Goal: Find specific page/section: Find specific page/section

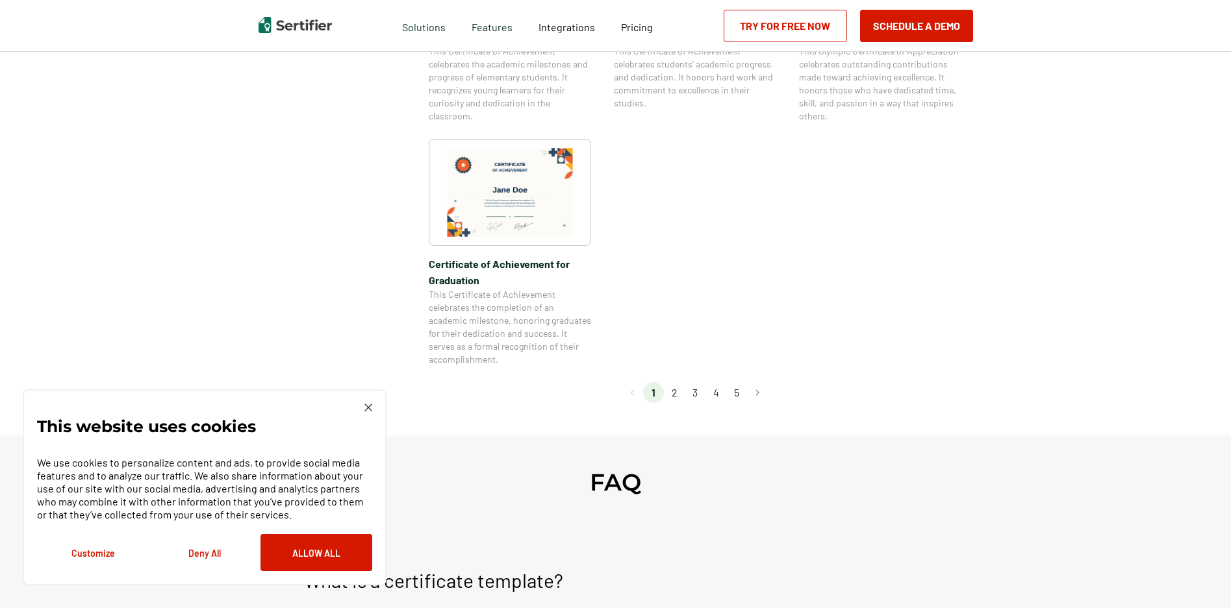
scroll to position [1104, 0]
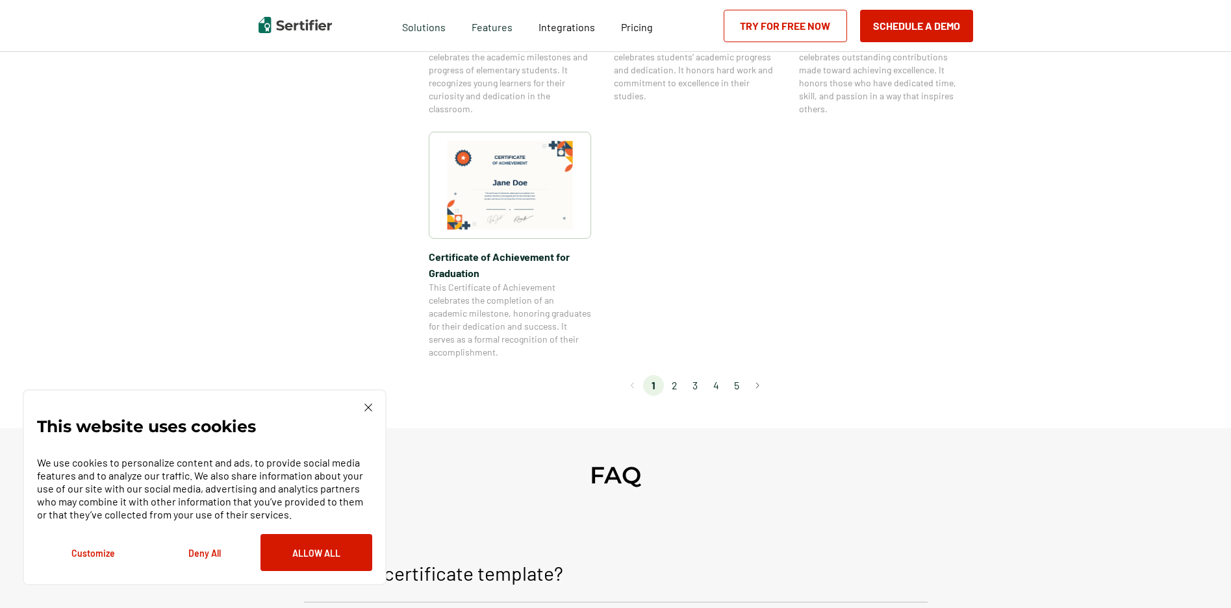
click at [677, 386] on li "2" at bounding box center [674, 385] width 21 height 21
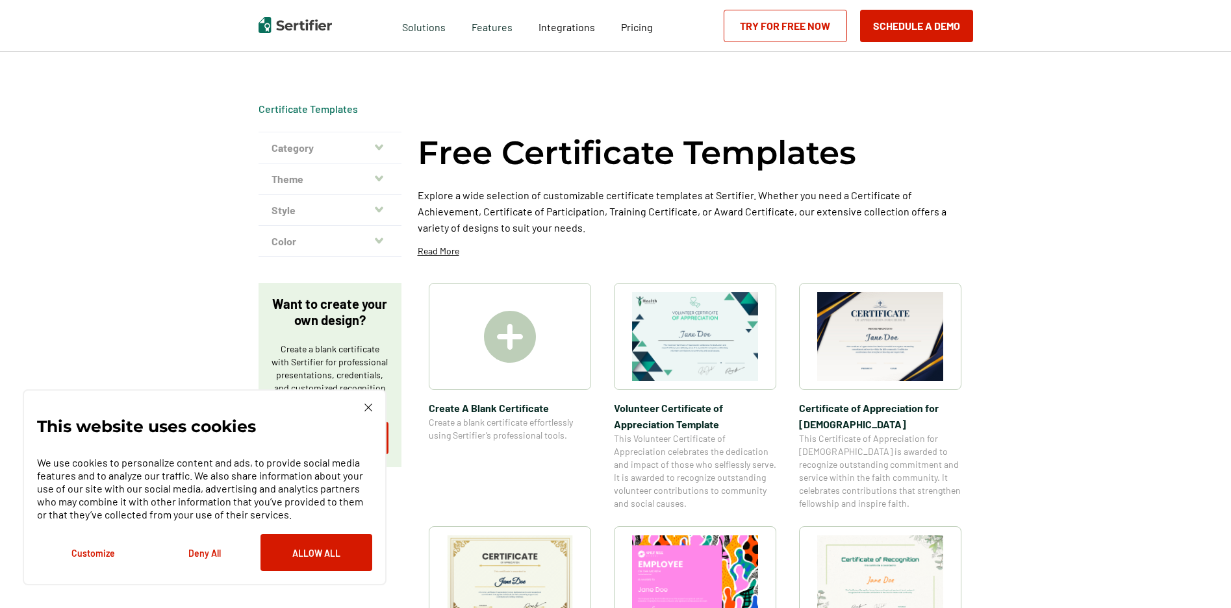
scroll to position [0, 0]
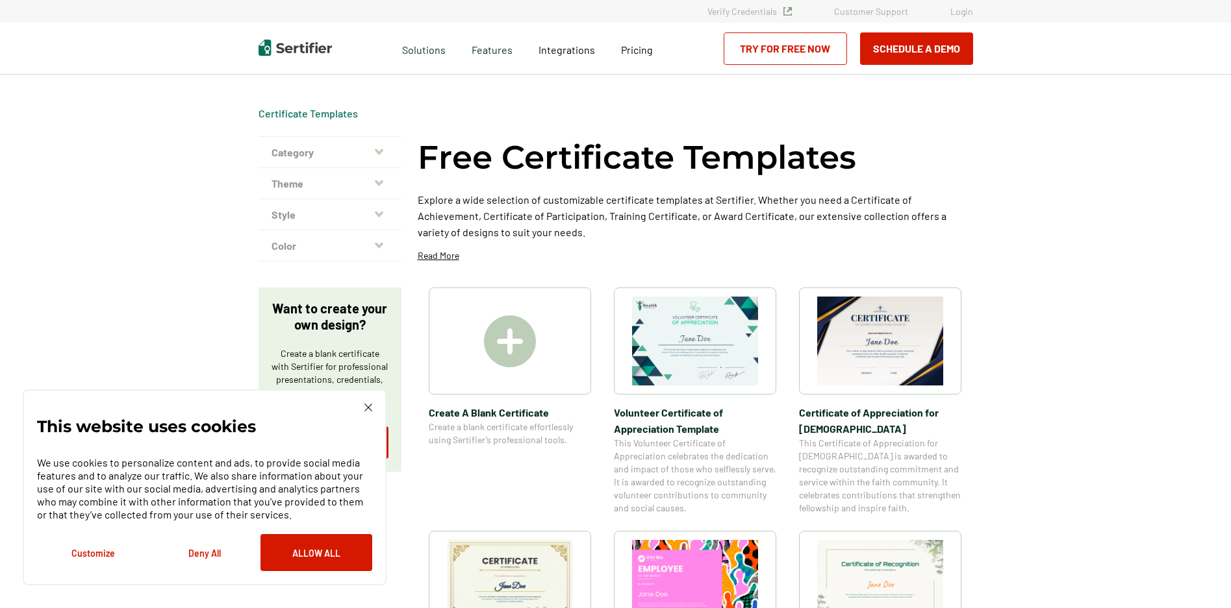
click at [363, 399] on div "This website uses cookies We use cookies to personalize content and ads, to pro…" at bounding box center [205, 488] width 364 height 196
click at [301, 533] on div "We use cookies to personalize content and ads, to provide social media features…" at bounding box center [204, 508] width 335 height 125
click at [85, 554] on button "Customize" at bounding box center [93, 552] width 112 height 37
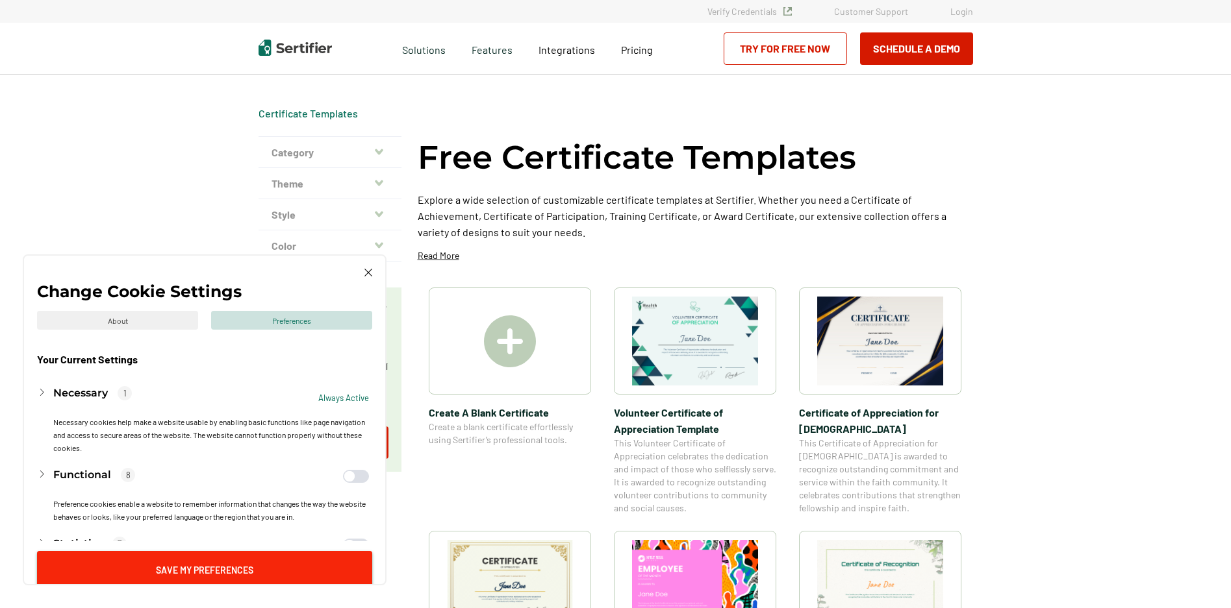
click at [210, 571] on button "Save My Preferences" at bounding box center [204, 569] width 335 height 37
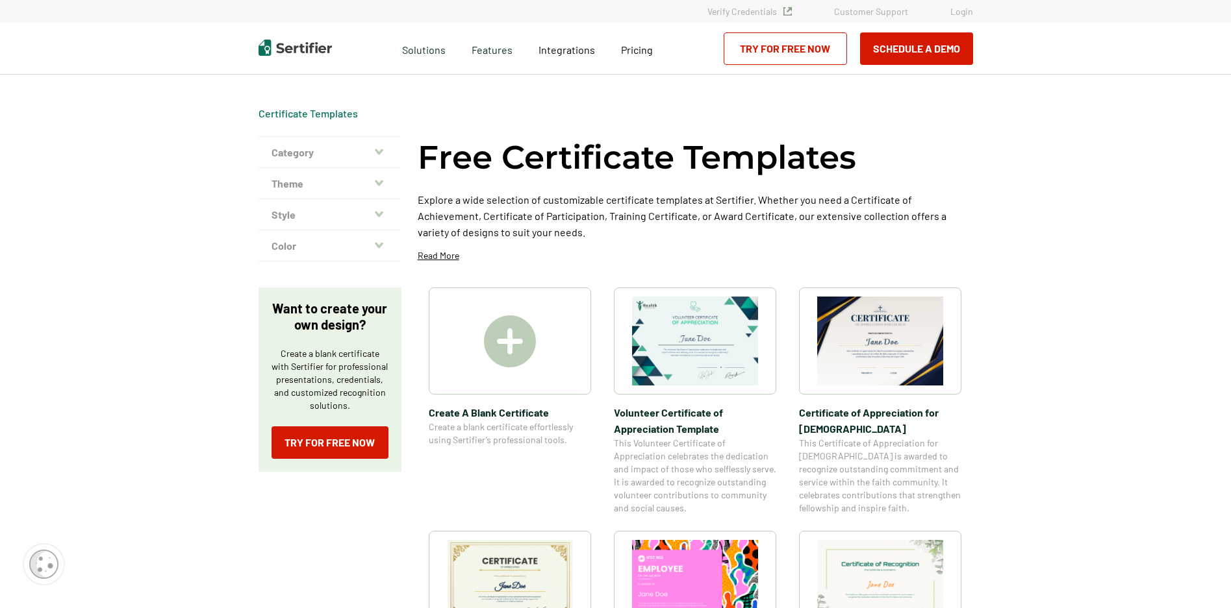
click at [379, 212] on icon "button" at bounding box center [379, 214] width 8 height 10
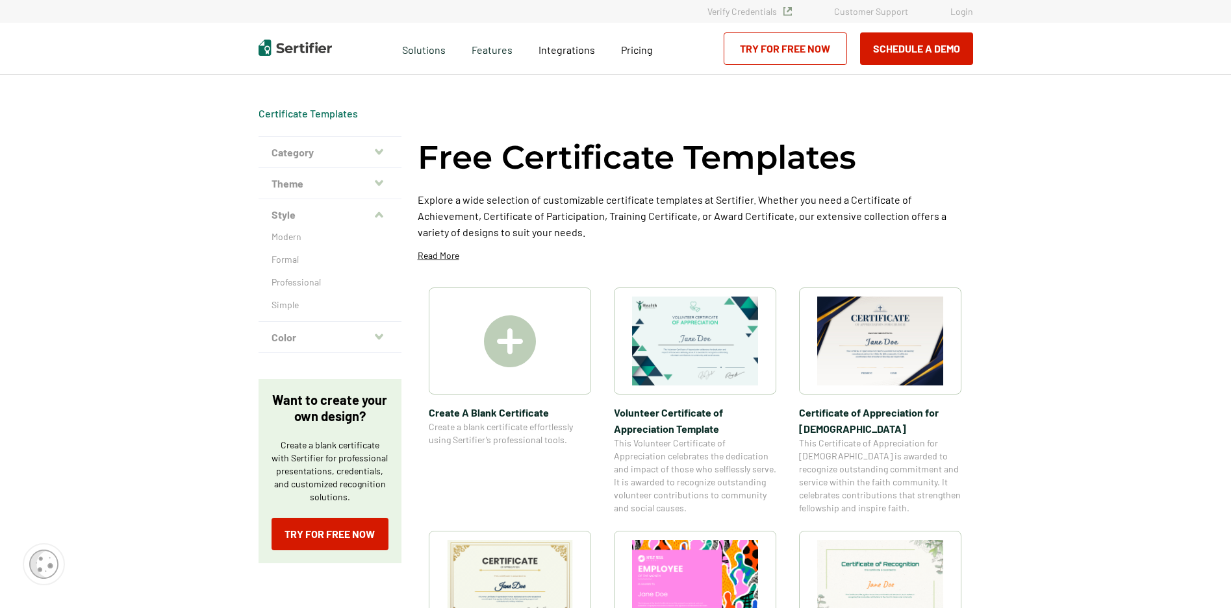
click at [381, 182] on icon "button" at bounding box center [379, 183] width 8 height 6
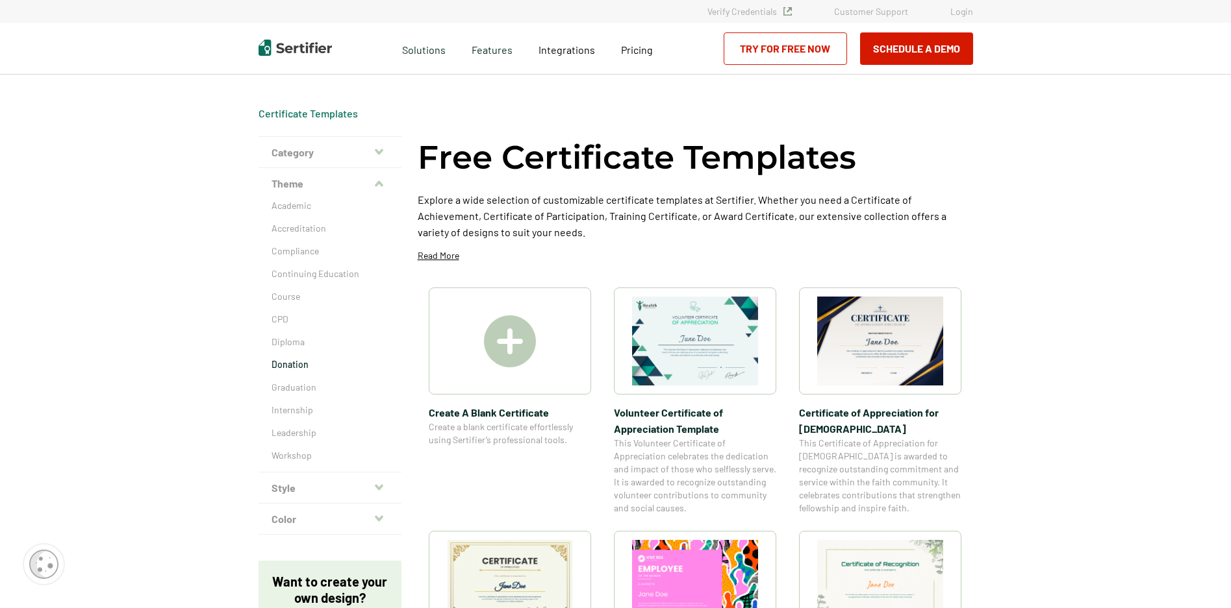
click at [297, 368] on p "Donation" at bounding box center [329, 364] width 117 height 13
